Goal: Navigation & Orientation: Find specific page/section

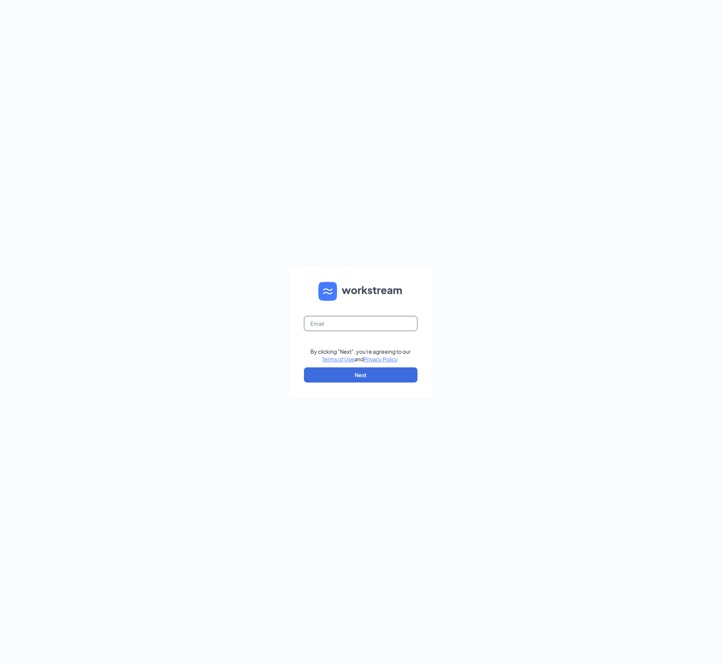
click at [330, 323] on input "text" at bounding box center [360, 323] width 113 height 15
type input "[EMAIL_ADDRESS][DOMAIN_NAME]"
click at [366, 376] on button "Next" at bounding box center [360, 374] width 113 height 15
click at [369, 370] on button "Sign In" at bounding box center [360, 371] width 113 height 15
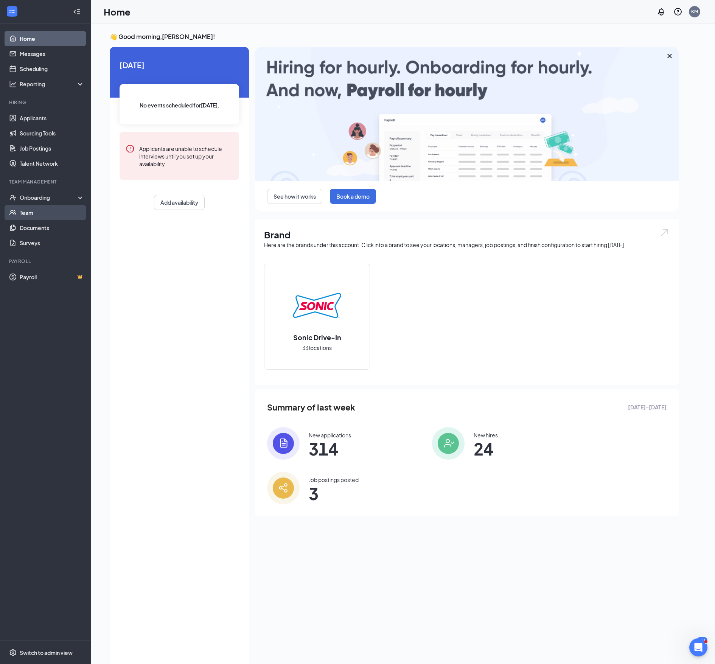
click at [25, 210] on link "Team" at bounding box center [52, 212] width 65 height 15
